Goal: Obtain resource: Download file/media

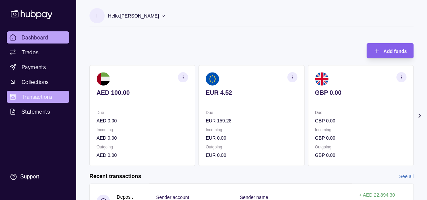
click at [55, 95] on link "Transactions" at bounding box center [38, 97] width 62 height 12
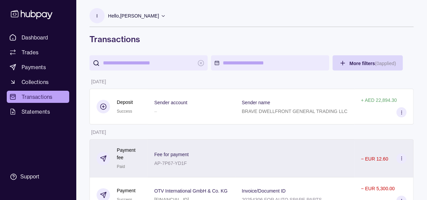
scroll to position [34, 0]
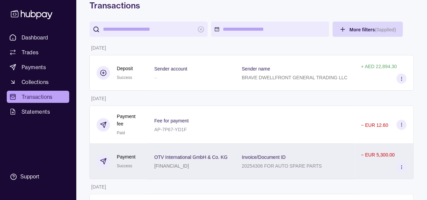
click at [327, 157] on div "Invoice/Document ID 20254306 FOR AUTO SPARE PARTS" at bounding box center [295, 161] width 106 height 17
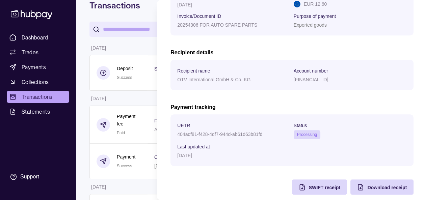
scroll to position [153, 0]
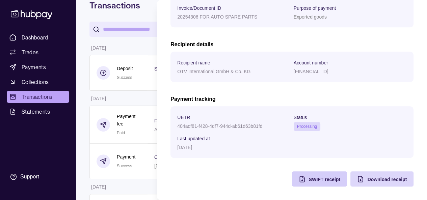
click at [321, 177] on span "SWIFT receipt" at bounding box center [324, 179] width 31 height 5
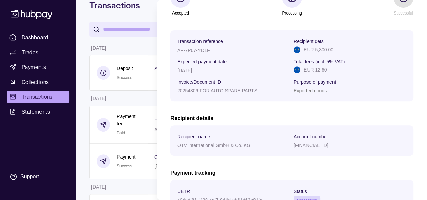
scroll to position [51, 0]
